Goal: Information Seeking & Learning: Compare options

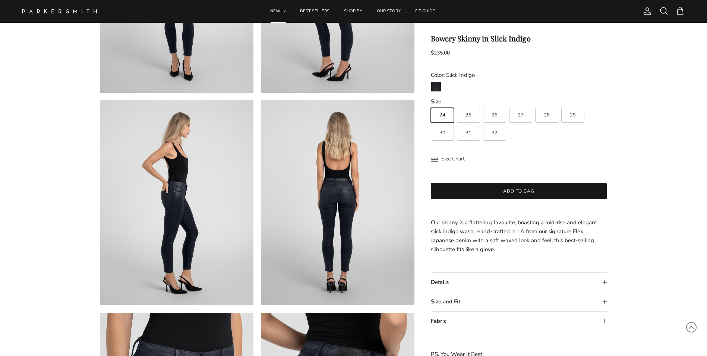
scroll to position [186, 0]
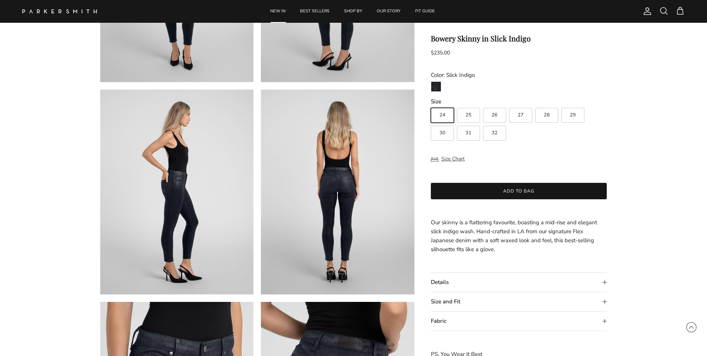
click at [331, 178] on img at bounding box center [338, 191] width 154 height 205
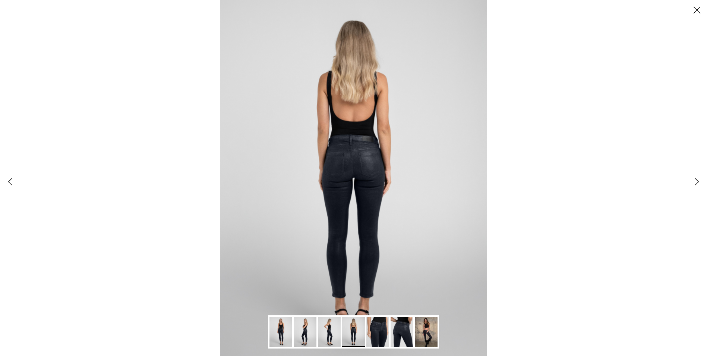
click at [695, 181] on link "Next" at bounding box center [697, 182] width 20 height 20
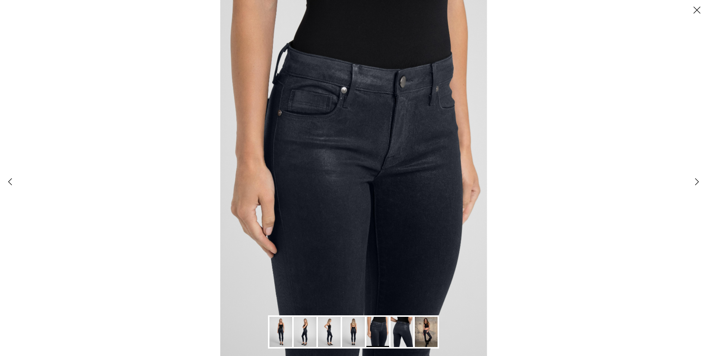
click at [696, 181] on link "Next" at bounding box center [697, 182] width 20 height 20
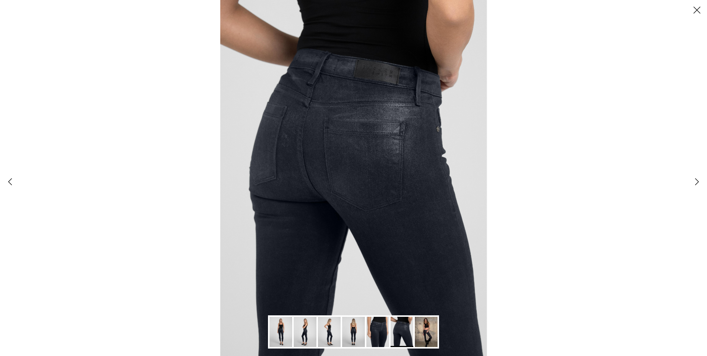
click at [696, 181] on link "Next" at bounding box center [697, 182] width 20 height 20
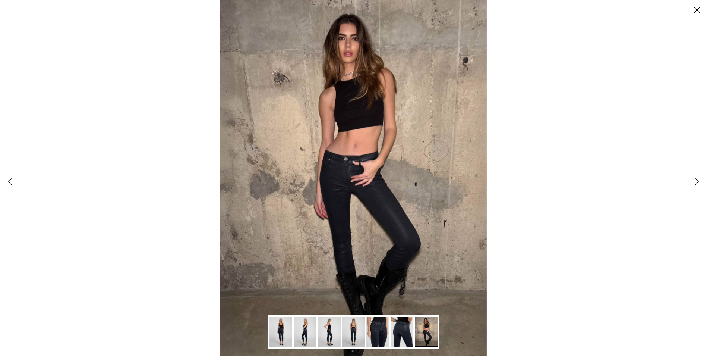
click at [698, 12] on button "Close" at bounding box center [697, 10] width 20 height 20
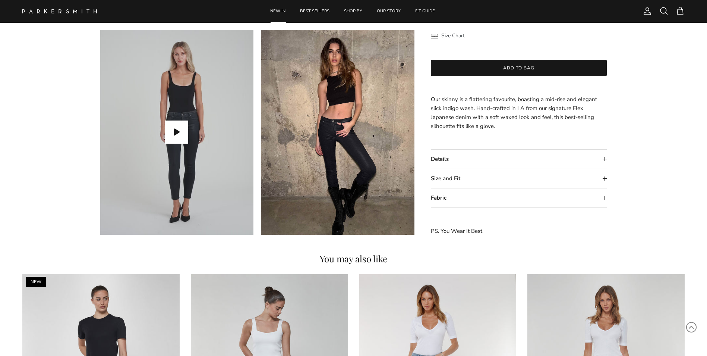
scroll to position [671, 0]
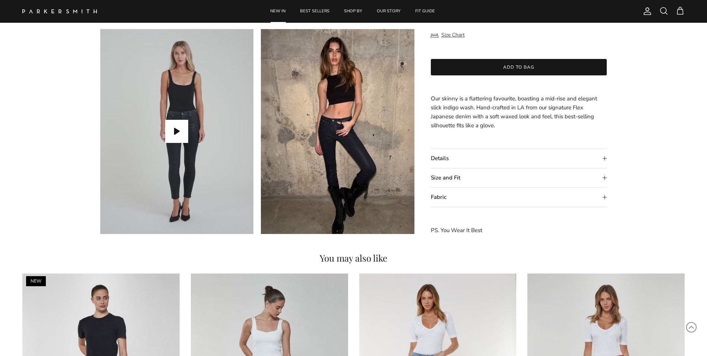
click at [436, 157] on summary "Details" at bounding box center [519, 158] width 176 height 19
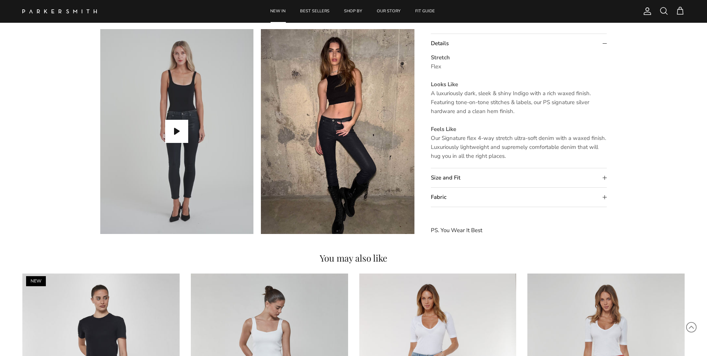
click at [442, 180] on summary "Size and Fit" at bounding box center [519, 177] width 176 height 19
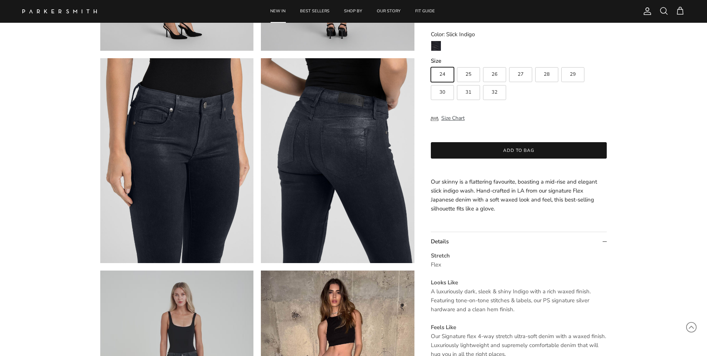
scroll to position [336, 0]
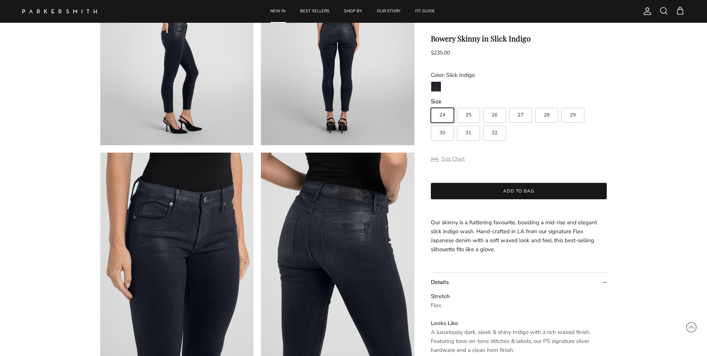
click at [449, 156] on button "Size Chart" at bounding box center [448, 159] width 34 height 14
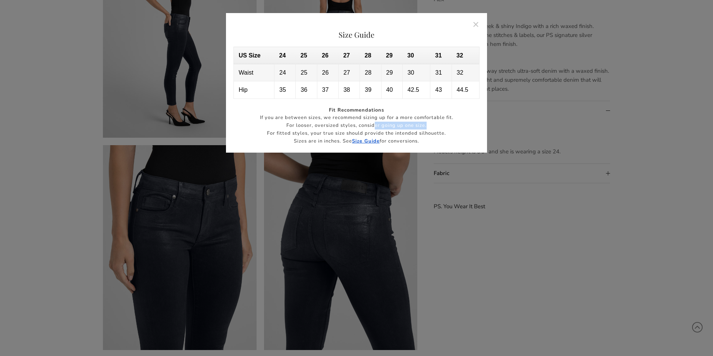
drag, startPoint x: 374, startPoint y: 124, endPoint x: 444, endPoint y: 123, distance: 70.1
click at [444, 123] on p "For looser, oversized styles, consider going up one size." at bounding box center [356, 126] width 246 height 8
drag, startPoint x: 444, startPoint y: 123, endPoint x: 442, endPoint y: 109, distance: 14.7
click at [442, 109] on p "Fit Recommendations" at bounding box center [356, 110] width 246 height 8
drag, startPoint x: 353, startPoint y: 58, endPoint x: 349, endPoint y: 81, distance: 22.8
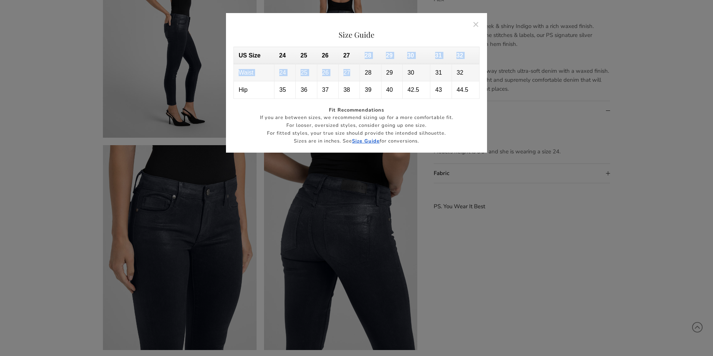
click at [349, 81] on tbody "US Size 24 25 26 27 28 29 30 31 32 Waist 24 25 26 27 28 29 30 31 32 Hip 35 36 3…" at bounding box center [357, 73] width 246 height 52
drag, startPoint x: 349, startPoint y: 81, endPoint x: 348, endPoint y: 41, distance: 39.2
click at [348, 41] on div "Size Guide US Size 24 25 26 27 28 29 30 31 32 Waist 24 25 26 27 28 29 30 31 32 …" at bounding box center [356, 87] width 246 height 115
click at [480, 24] on button "Close" at bounding box center [476, 24] width 17 height 17
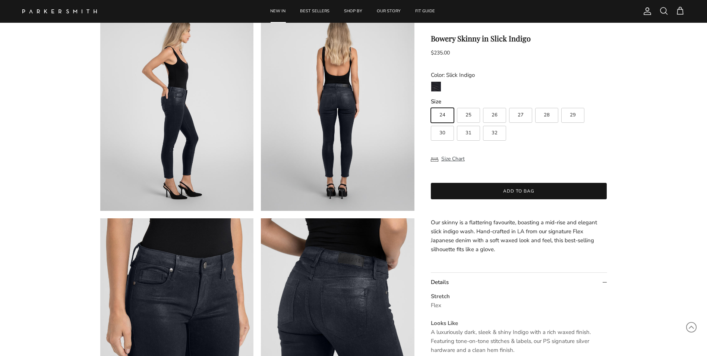
scroll to position [261, 0]
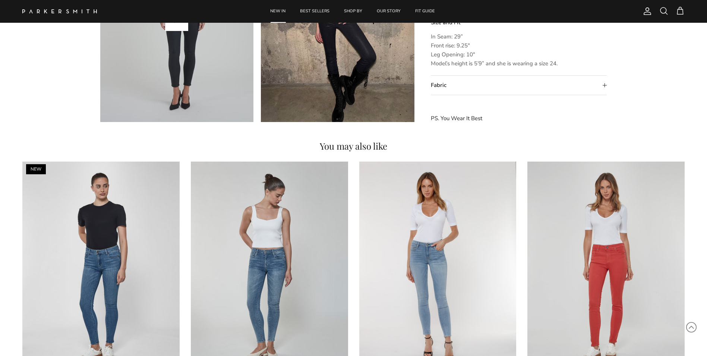
click at [469, 121] on p "PS. You Wear It Best" at bounding box center [519, 118] width 176 height 9
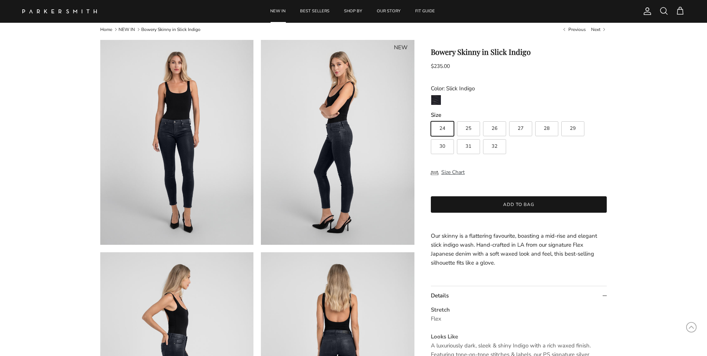
scroll to position [0, 0]
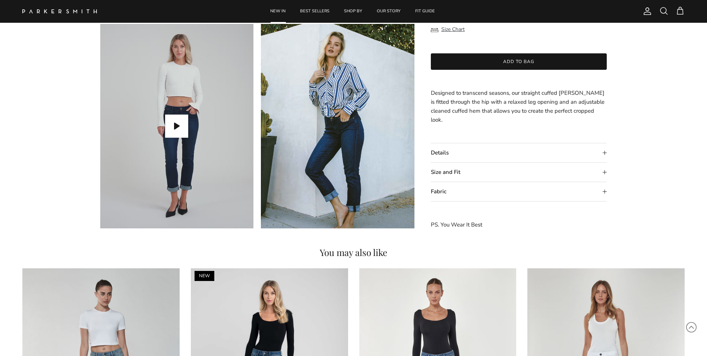
scroll to position [671, 0]
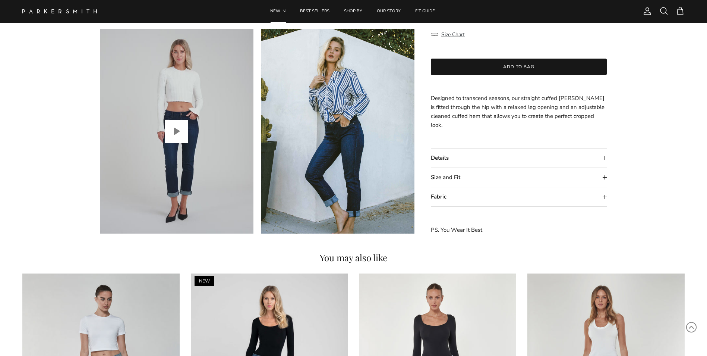
click at [179, 128] on button "Play video" at bounding box center [176, 131] width 23 height 23
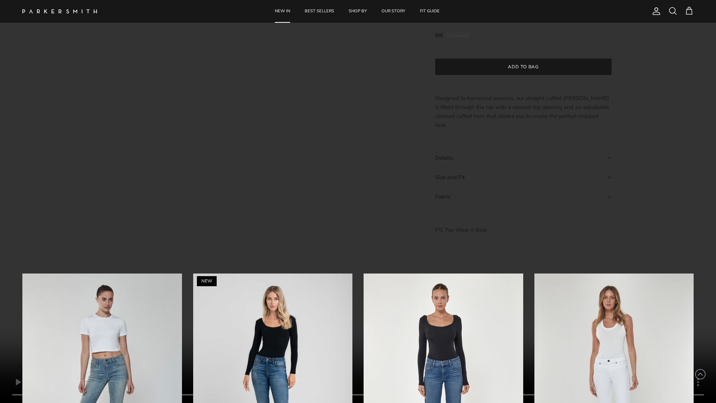
click at [508, 142] on video "Camden Cuffed Crop in Midnight" at bounding box center [358, 201] width 716 height 403
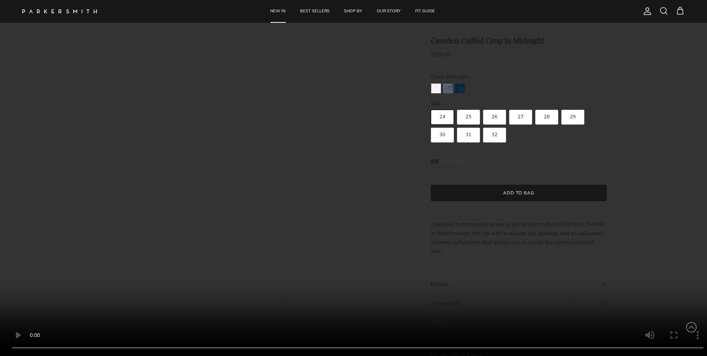
scroll to position [0, 0]
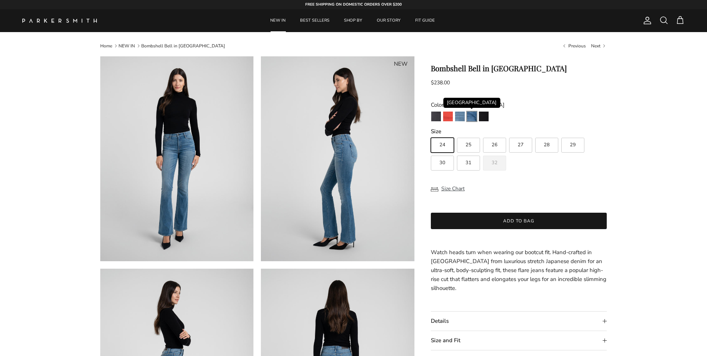
click at [472, 114] on img "Venice" at bounding box center [472, 117] width 10 height 10
click at [477, 120] on img "Venice" at bounding box center [472, 117] width 10 height 10
click at [481, 114] on img "Stallion" at bounding box center [484, 117] width 10 height 10
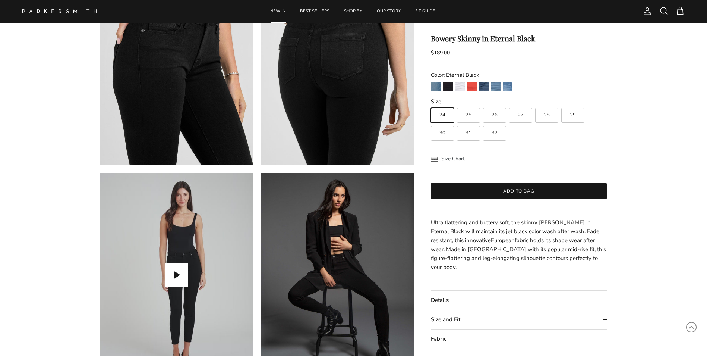
scroll to position [634, 0]
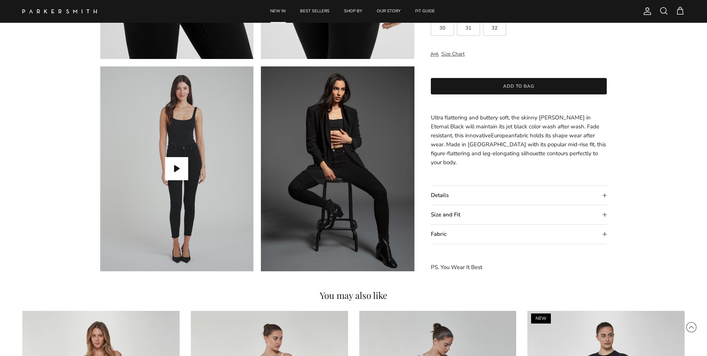
click at [433, 195] on summary "Details" at bounding box center [519, 195] width 176 height 19
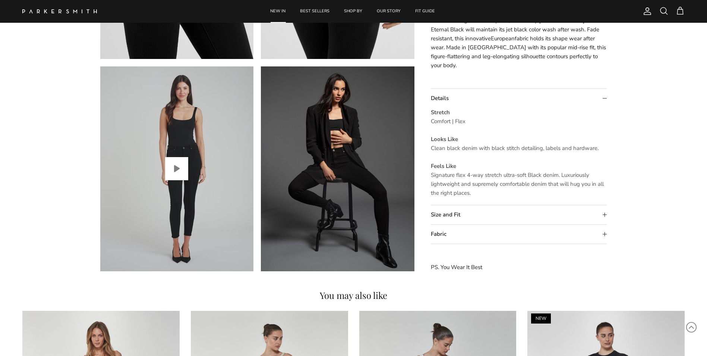
click at [180, 170] on button "Play video" at bounding box center [176, 168] width 23 height 23
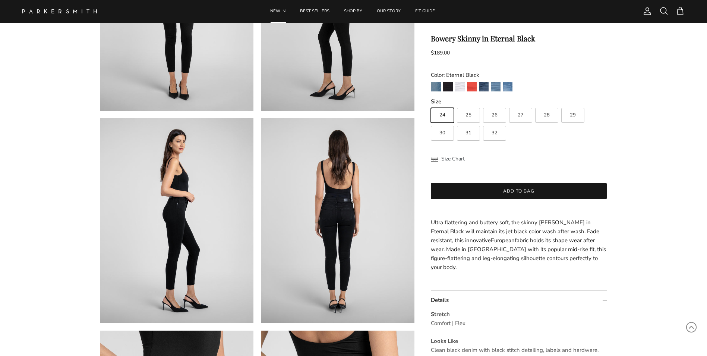
scroll to position [149, 0]
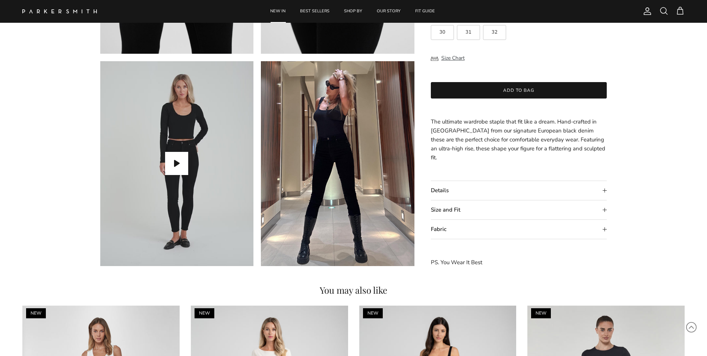
scroll to position [634, 0]
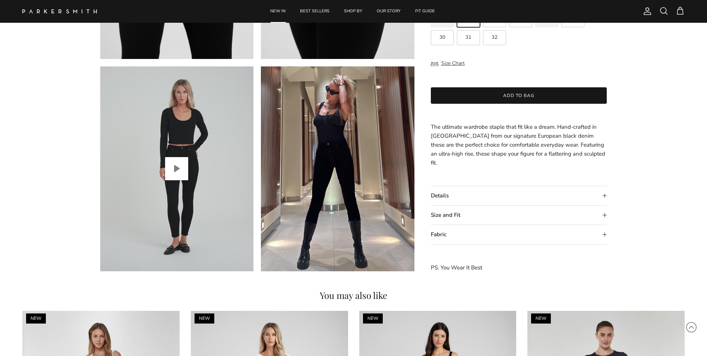
click at [175, 172] on button "Play video" at bounding box center [176, 168] width 23 height 23
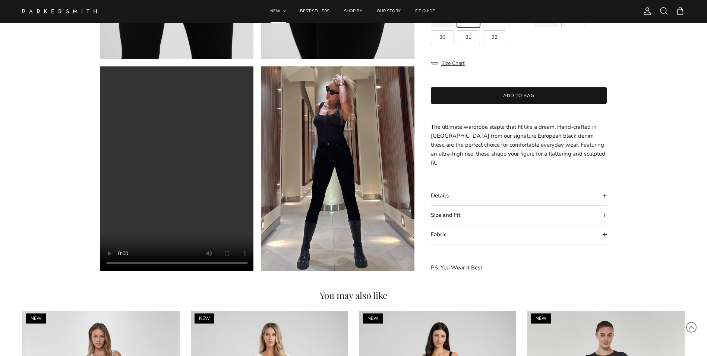
click at [318, 235] on img at bounding box center [338, 168] width 154 height 205
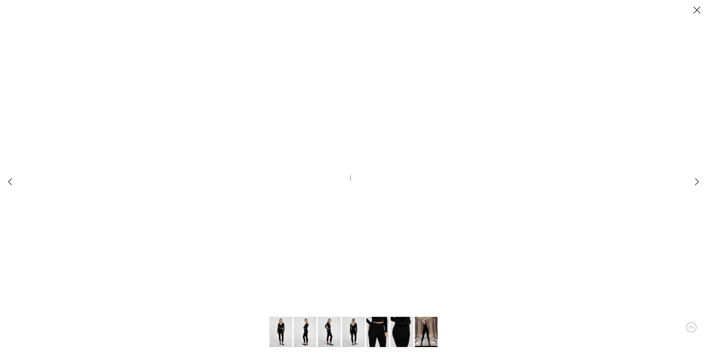
scroll to position [0, 0]
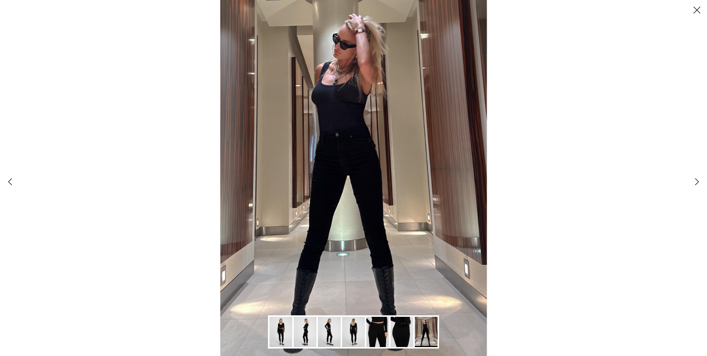
click at [701, 11] on button "Close" at bounding box center [697, 10] width 20 height 20
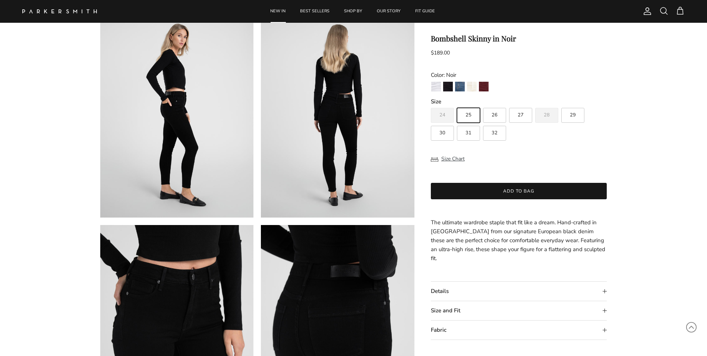
scroll to position [261, 0]
